Goal: Participate in discussion

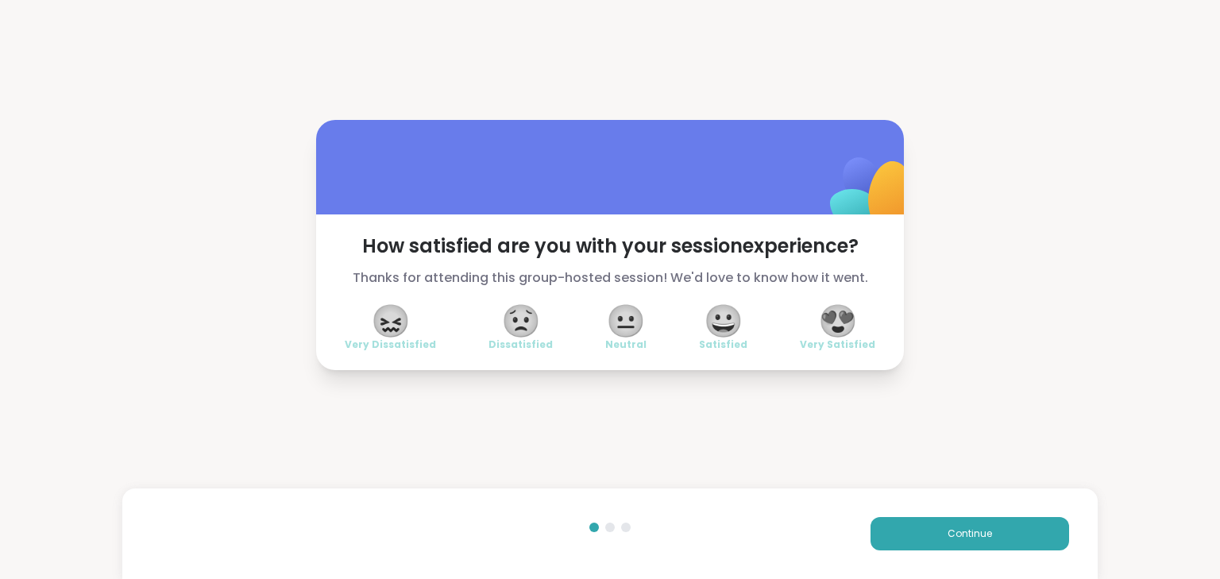
click at [1039, 111] on div "How satisfied are you with your session experience? Thanks for attending this g…" at bounding box center [610, 245] width 1220 height 490
click at [826, 321] on span "😍" at bounding box center [838, 321] width 40 height 29
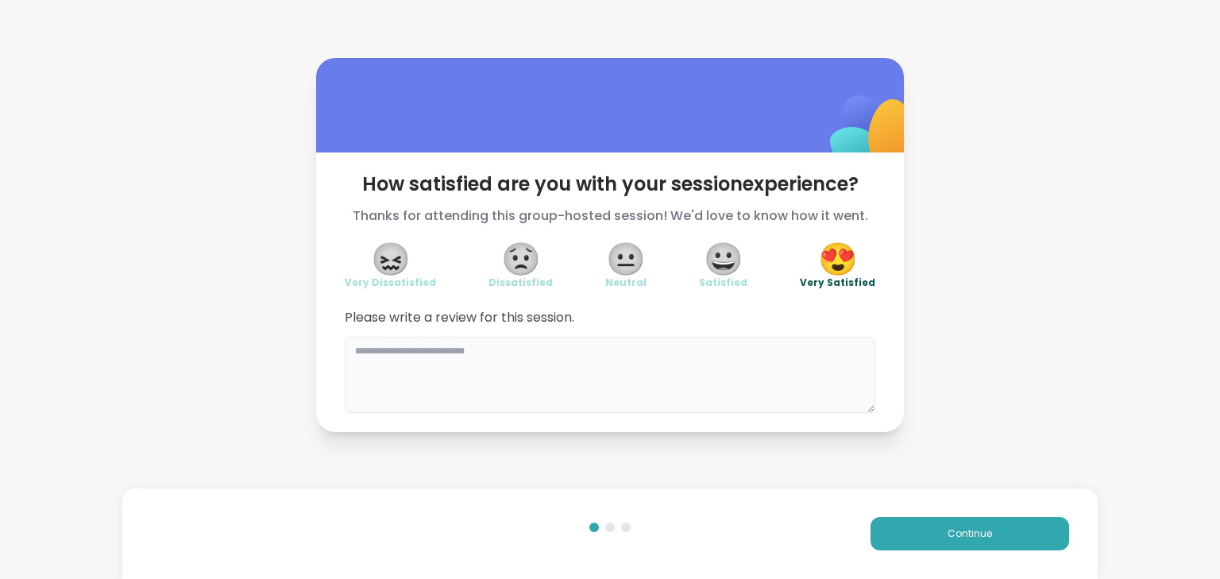
click at [689, 388] on textarea at bounding box center [610, 375] width 531 height 76
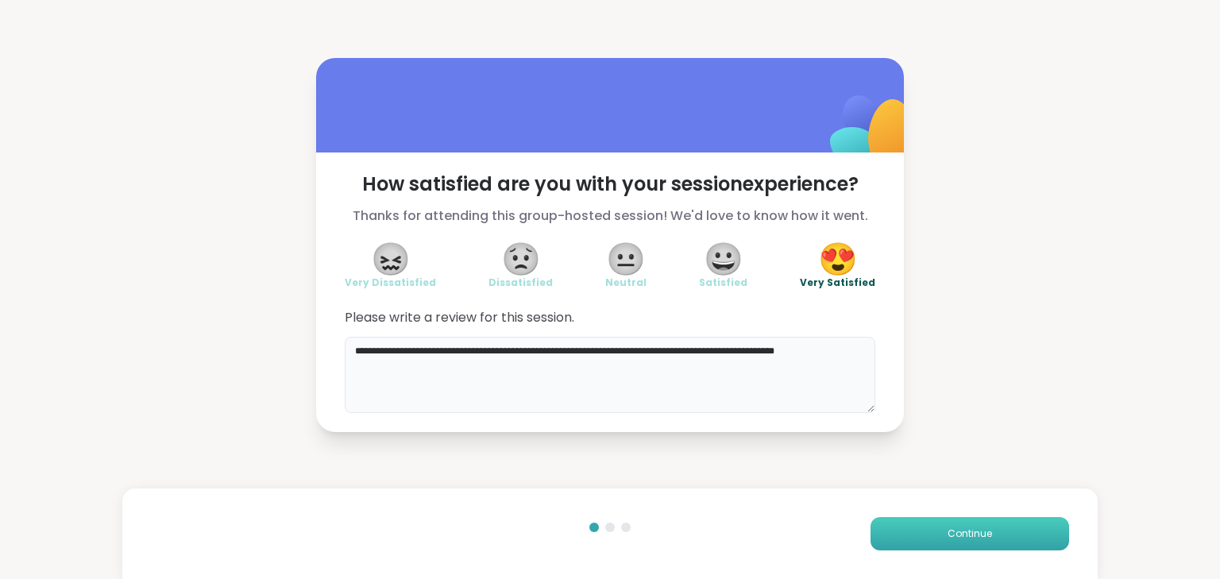
type textarea "**********"
click at [965, 525] on button "Continue" at bounding box center [970, 533] width 199 height 33
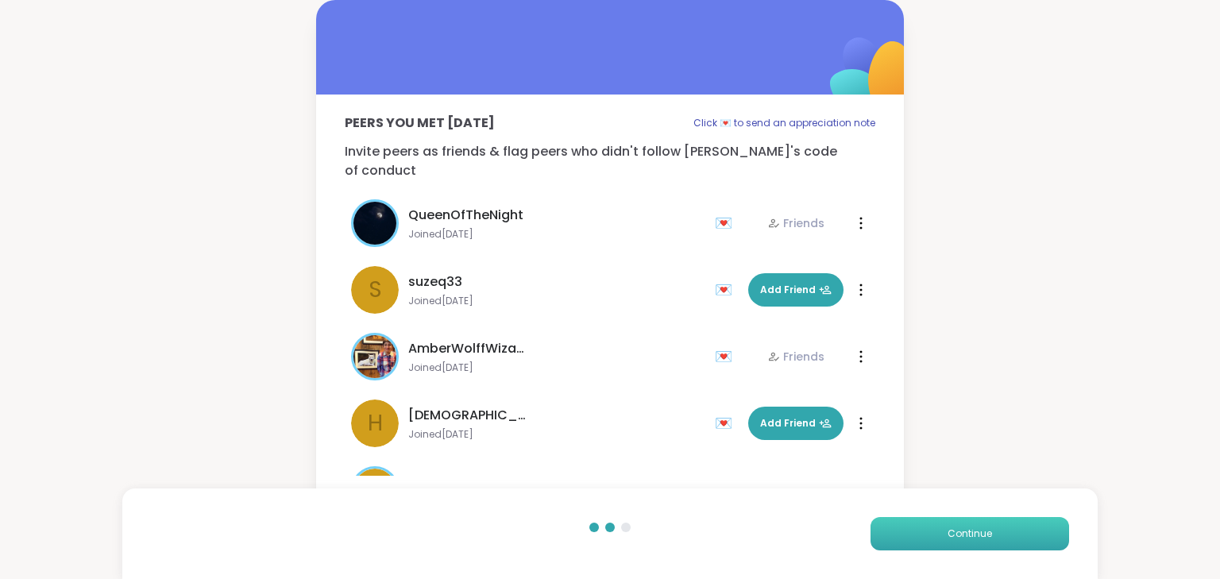
click at [974, 537] on span "Continue" at bounding box center [970, 534] width 44 height 14
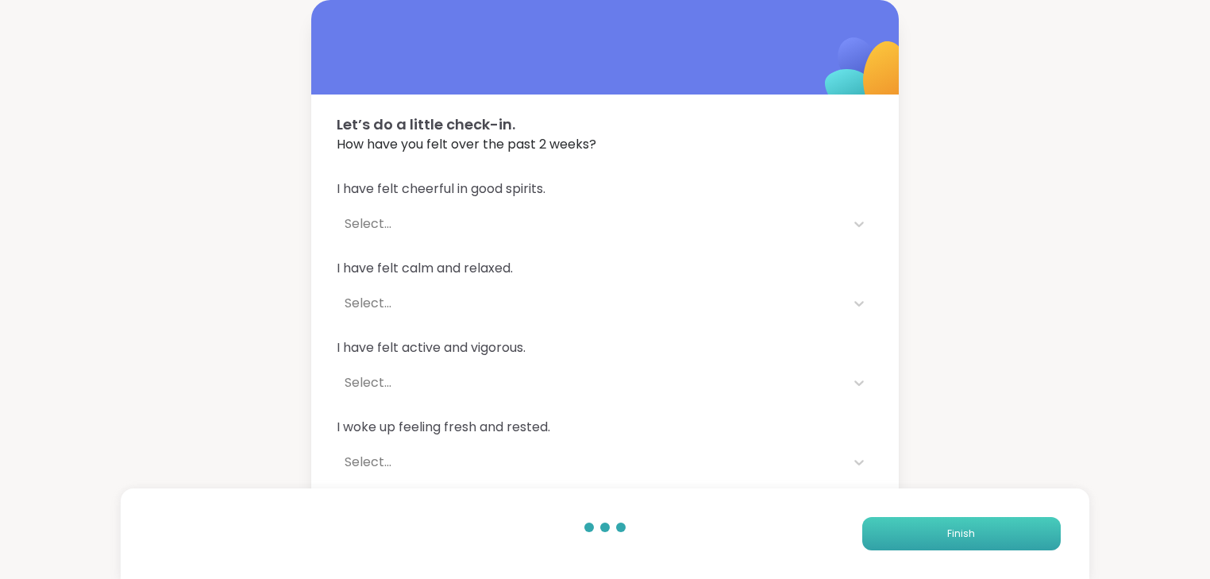
click at [979, 534] on button "Finish" at bounding box center [962, 533] width 199 height 33
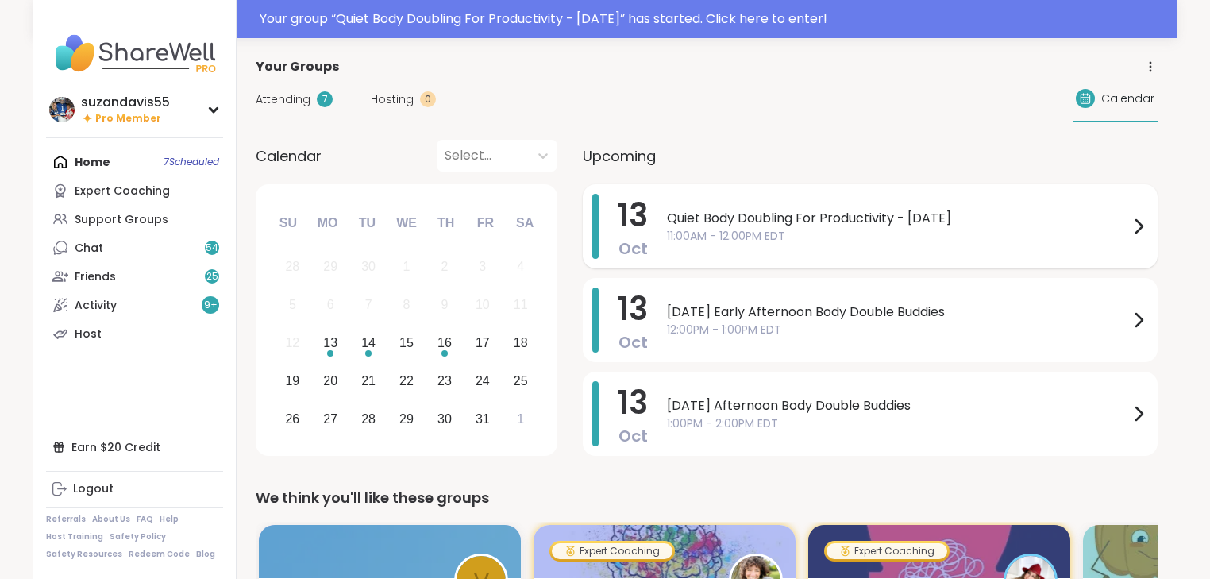
click at [805, 222] on span "Quiet Body Doubling For Productivity - [DATE]" at bounding box center [898, 218] width 462 height 19
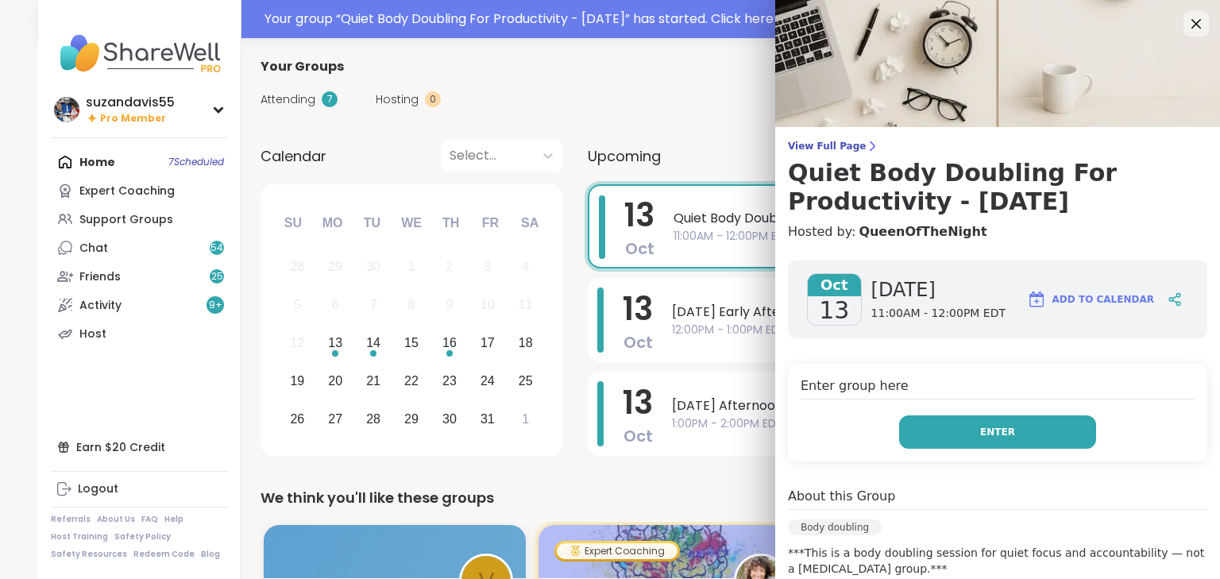
click at [994, 434] on span "Enter" at bounding box center [997, 432] width 35 height 14
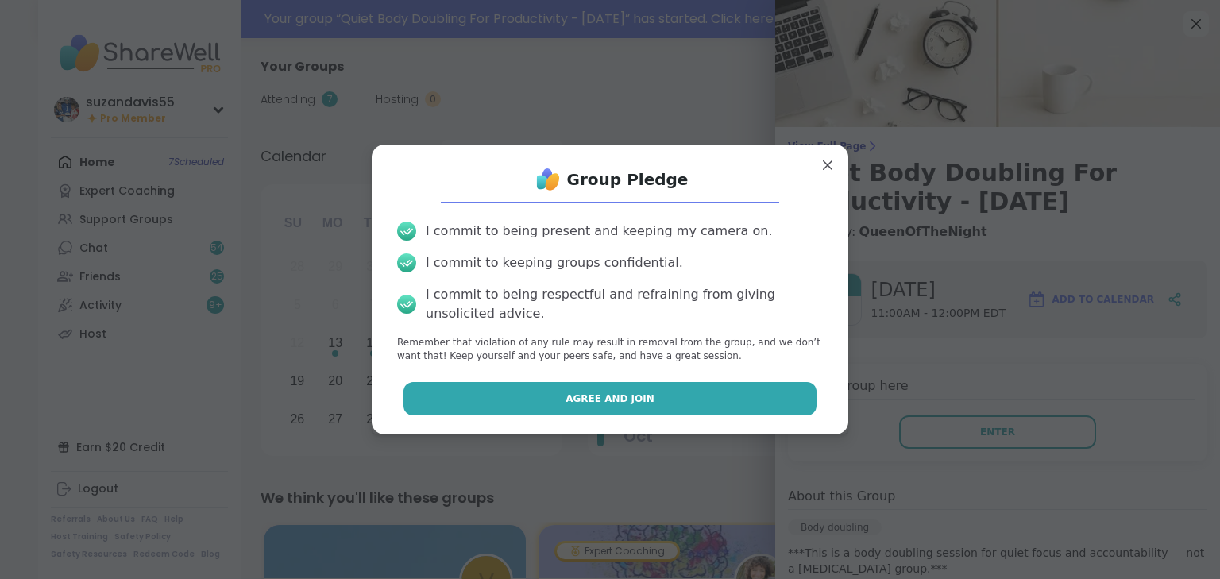
click at [672, 400] on button "Agree and Join" at bounding box center [610, 398] width 414 height 33
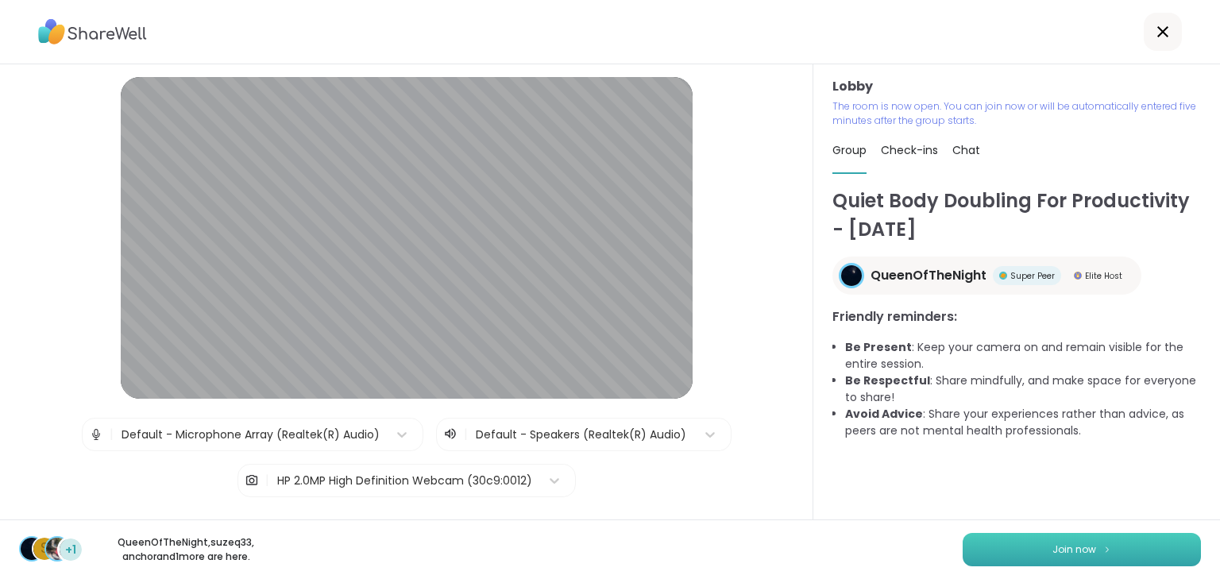
click at [1089, 548] on button "Join now" at bounding box center [1082, 549] width 238 height 33
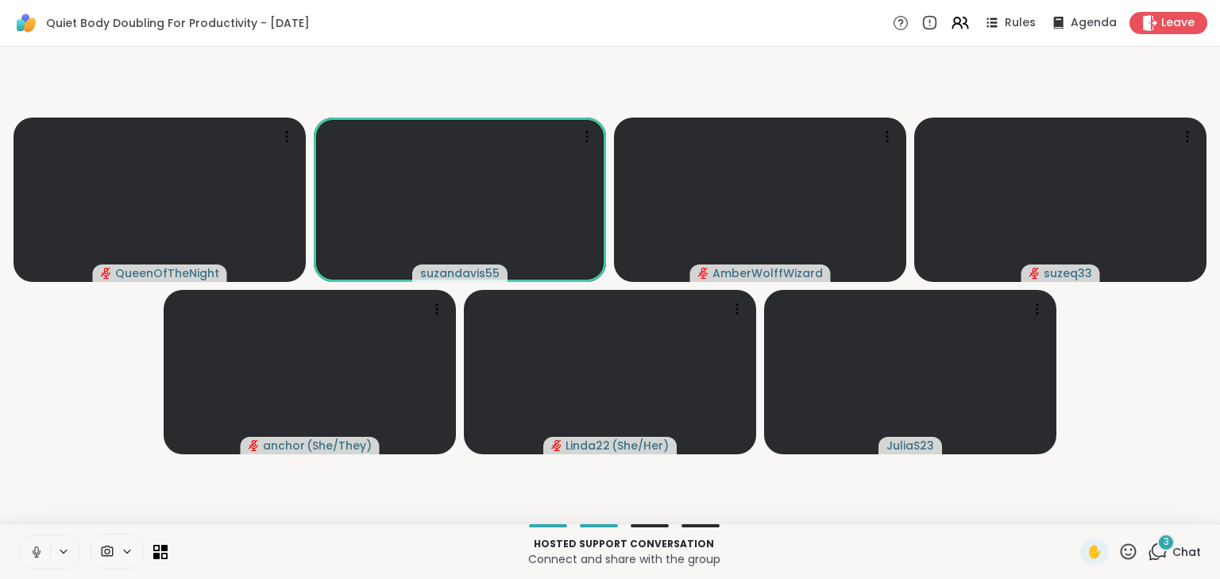
click at [38, 550] on icon at bounding box center [36, 552] width 14 height 14
